Goal: Register for event/course

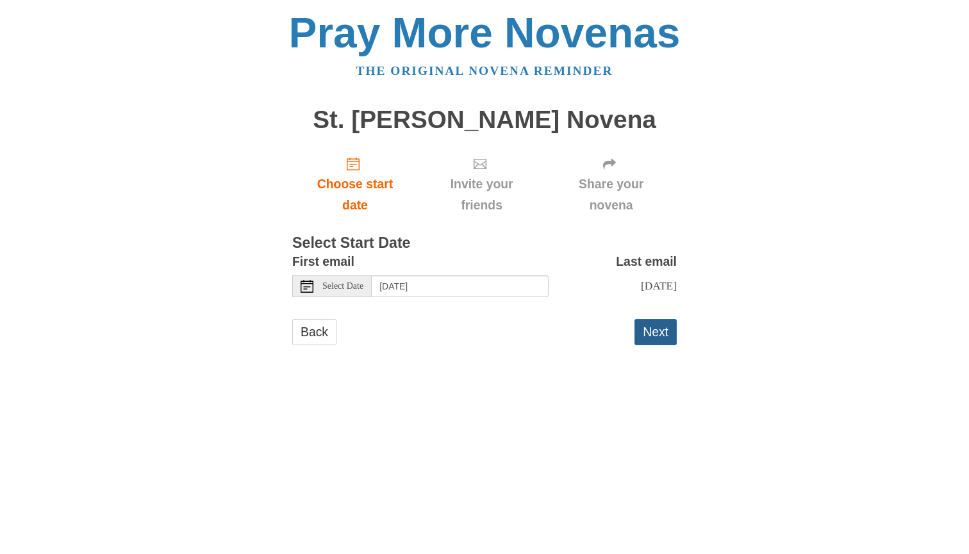
click at [637, 329] on button "Next" at bounding box center [656, 332] width 42 height 26
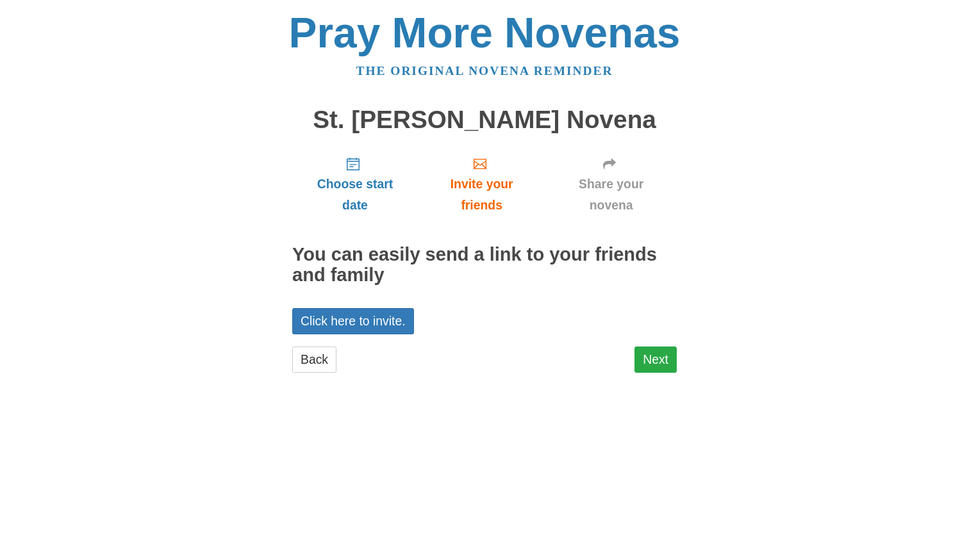
click at [651, 359] on link "Next" at bounding box center [656, 360] width 42 height 26
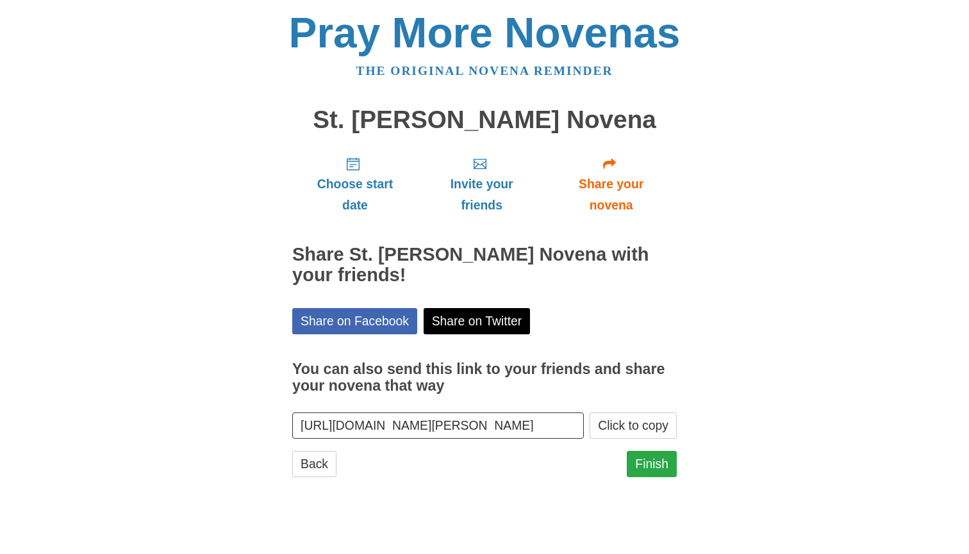
click at [646, 467] on link "Finish" at bounding box center [652, 464] width 50 height 26
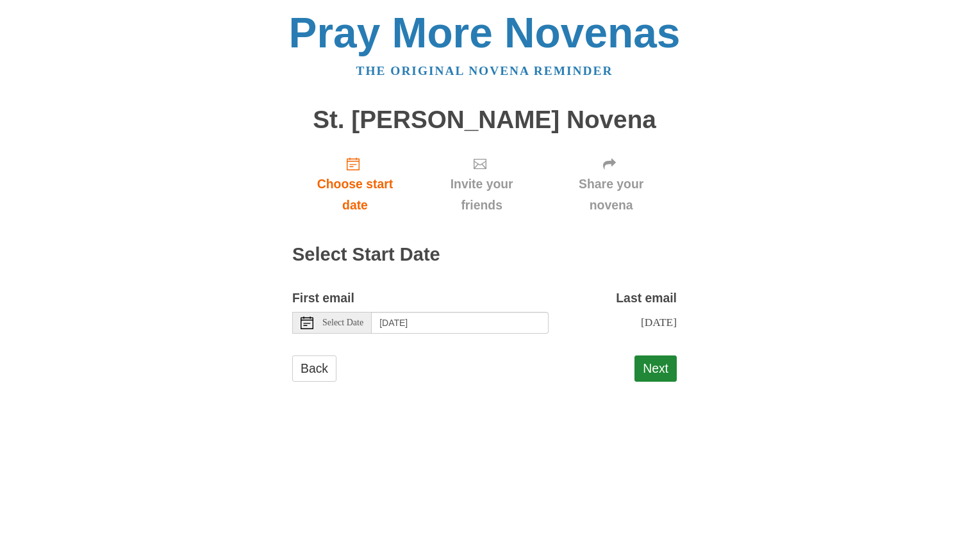
click at [349, 320] on span "Select Date" at bounding box center [342, 323] width 41 height 9
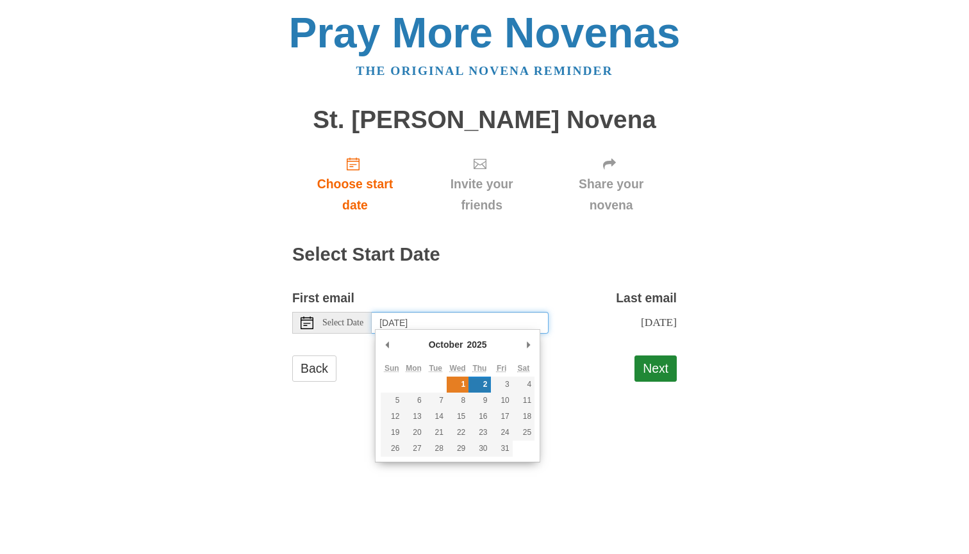
type input "Wednesday, October 1st"
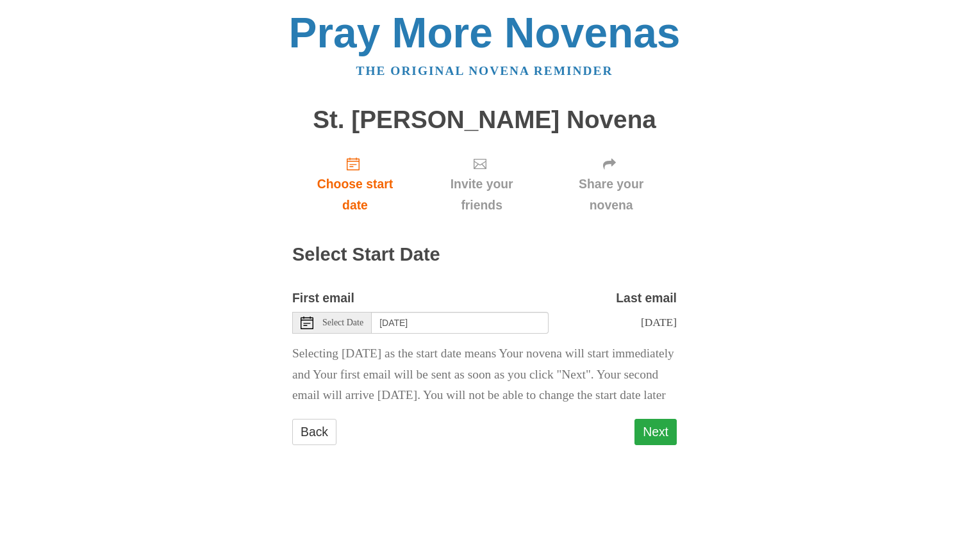
click at [640, 445] on button "Next" at bounding box center [656, 432] width 42 height 26
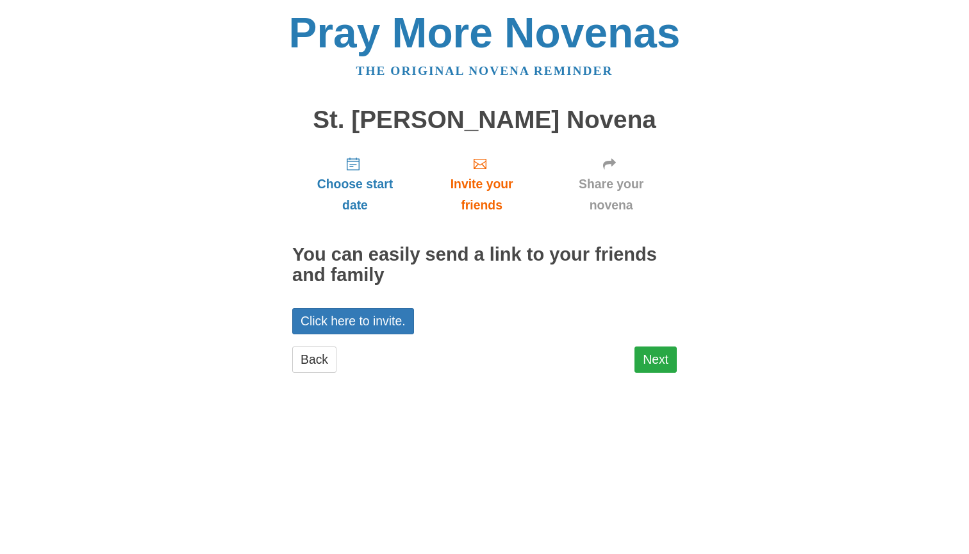
click at [663, 362] on link "Next" at bounding box center [656, 360] width 42 height 26
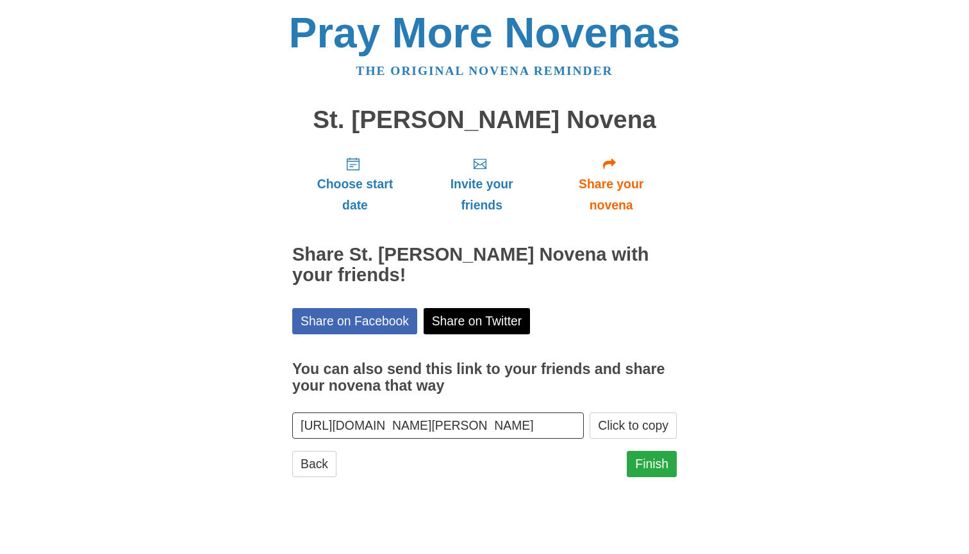
click at [664, 466] on link "Finish" at bounding box center [652, 464] width 50 height 26
